Goal: Go to known website: Access a specific website the user already knows

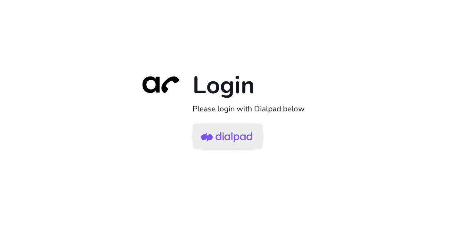
click at [243, 130] on img at bounding box center [226, 137] width 51 height 24
click at [240, 141] on img at bounding box center [226, 137] width 51 height 24
click at [237, 137] on img at bounding box center [226, 137] width 51 height 24
click at [239, 135] on img at bounding box center [226, 137] width 51 height 24
click at [219, 137] on img at bounding box center [226, 137] width 51 height 24
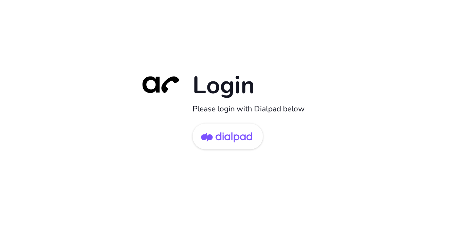
click at [420, 132] on div "Login Please login with Dialpad below" at bounding box center [237, 123] width 474 height 246
